Goal: Task Accomplishment & Management: Manage account settings

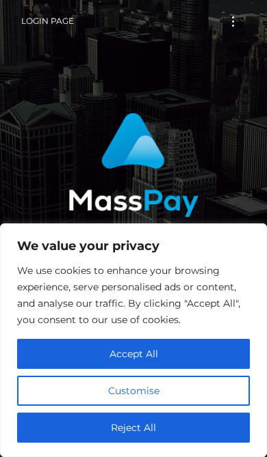
click at [217, 355] on button "Accept All" at bounding box center [133, 354] width 232 height 30
checkbox input "true"
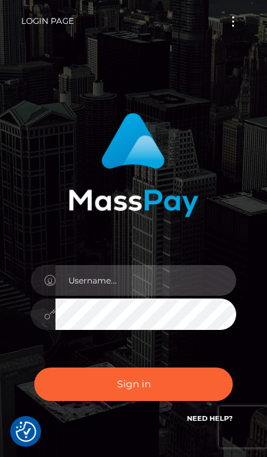
click at [204, 288] on input "text" at bounding box center [145, 280] width 180 height 31
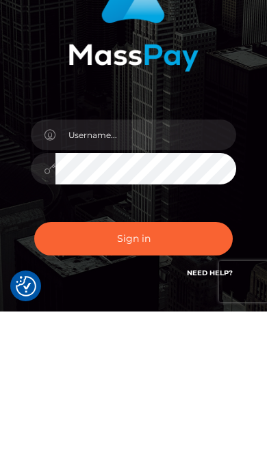
scroll to position [94, 0]
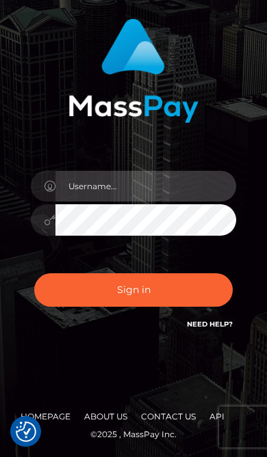
type input "[EMAIL_ADDRESS][DOMAIN_NAME]"
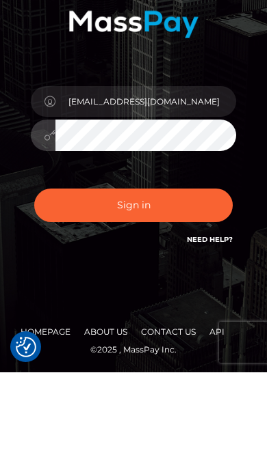
click at [66, 273] on button "Sign in" at bounding box center [133, 289] width 198 height 33
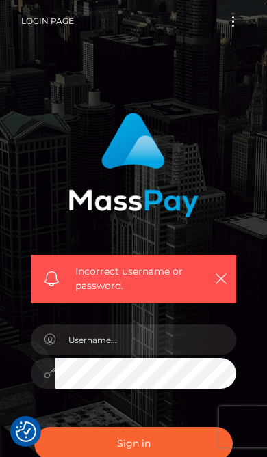
checkbox input "true"
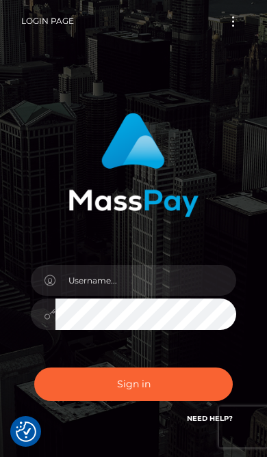
click at [187, 286] on input "text" at bounding box center [145, 280] width 180 height 31
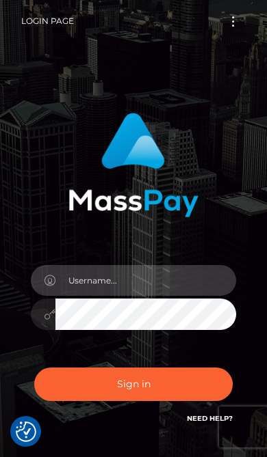
type input "ameliafeiw@gmail.com"
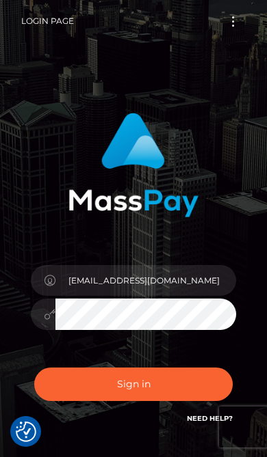
click at [187, 389] on button "Sign in" at bounding box center [133, 384] width 198 height 33
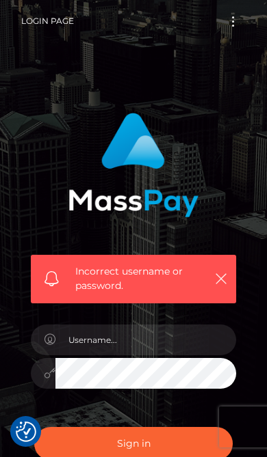
checkbox input "true"
click at [178, 338] on input "text" at bounding box center [145, 340] width 180 height 31
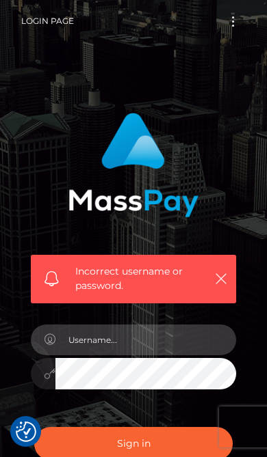
type input "ameliafeiw@gmail.com"
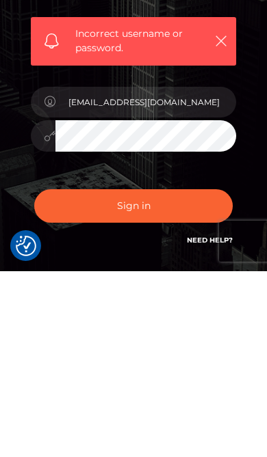
scroll to position [154, 0]
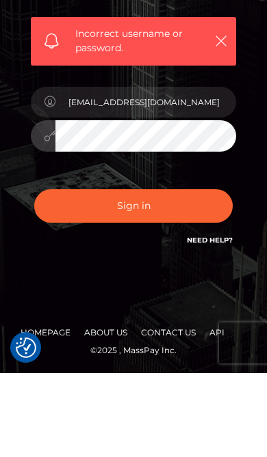
click at [60, 273] on button "Sign in" at bounding box center [133, 289] width 198 height 33
